Goal: Information Seeking & Learning: Learn about a topic

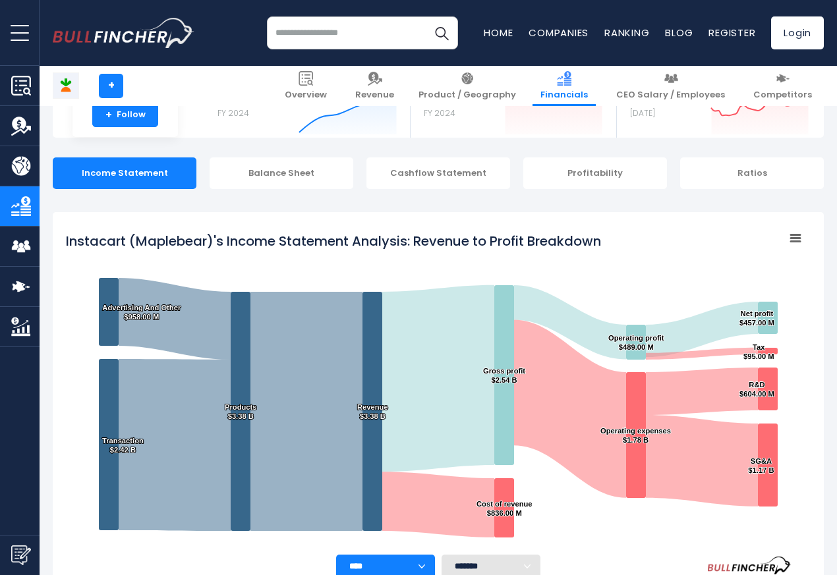
scroll to position [474, 0]
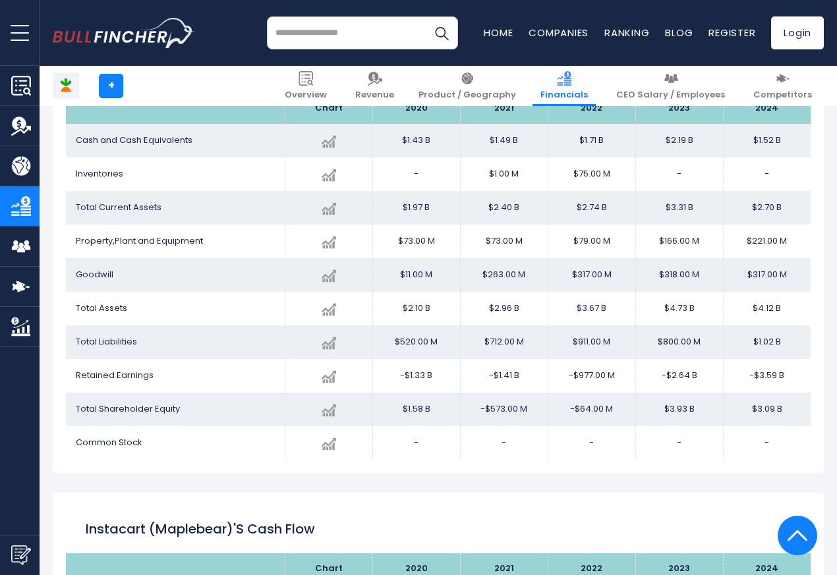
scroll to position [1345, 0]
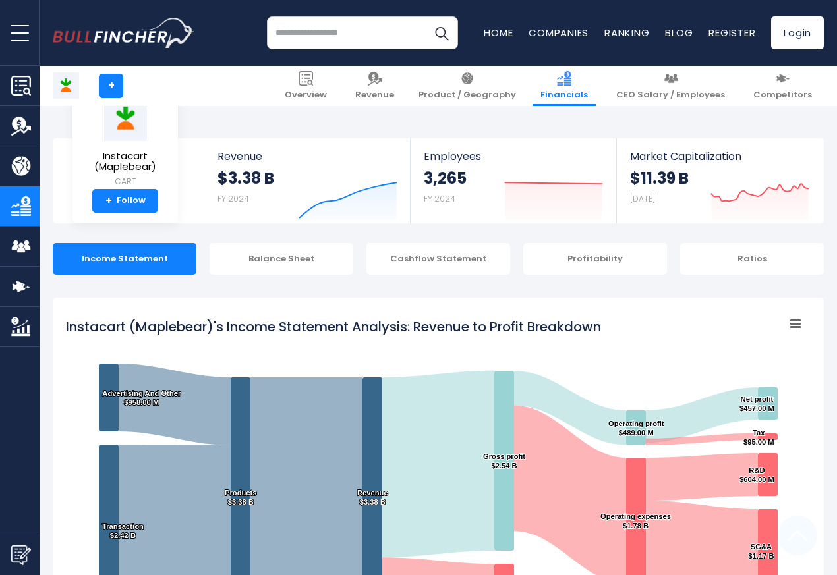
scroll to position [713, 0]
